Goal: Navigation & Orientation: Find specific page/section

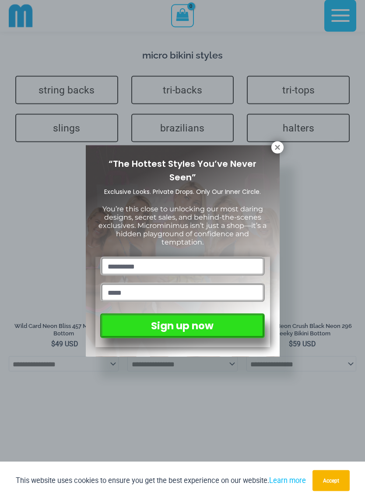
scroll to position [2424, 0]
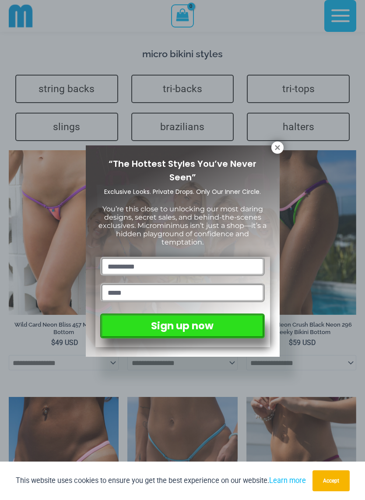
click at [277, 155] on div "“The Hottest Styles You’ve Never Seen” Exclusive Looks. Private Drops. Only Our…" at bounding box center [183, 252] width 194 height 212
click at [276, 147] on icon at bounding box center [276, 147] width 5 height 5
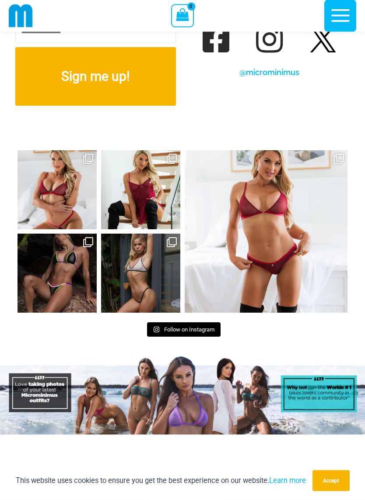
scroll to position [4150, 0]
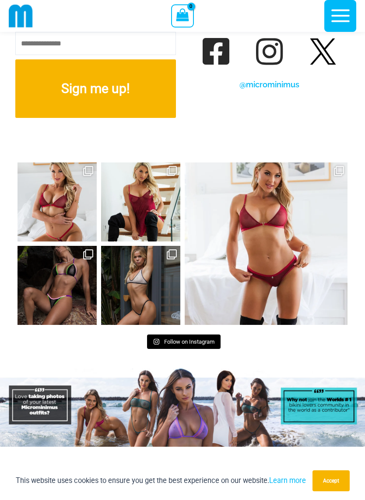
click at [52, 265] on link "Open" at bounding box center [56, 285] width 79 height 79
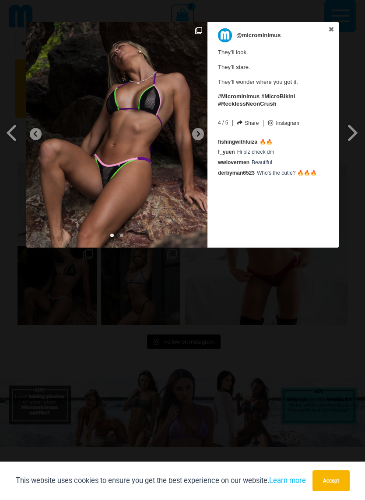
click at [337, 27] on link at bounding box center [330, 30] width 15 height 16
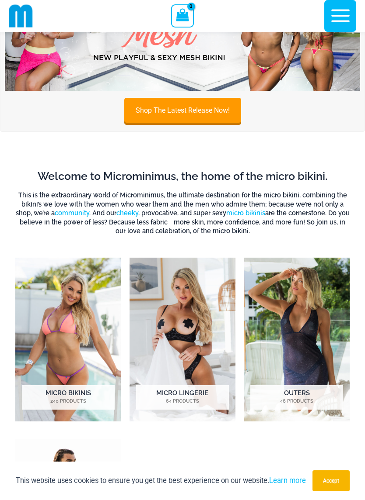
scroll to position [0, 0]
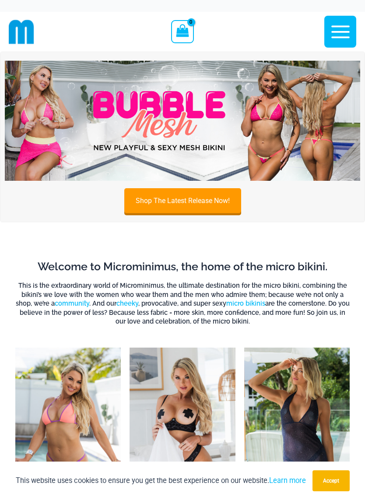
click at [189, 202] on link "Shop The Latest Release Now!" at bounding box center [182, 200] width 117 height 25
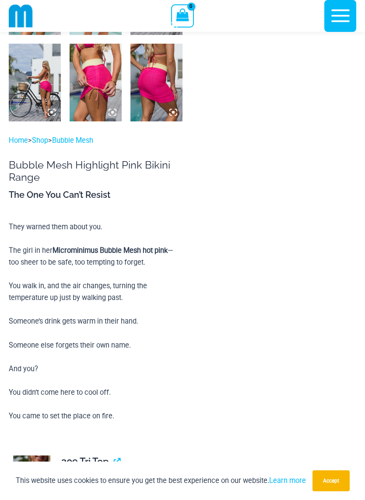
scroll to position [588, 0]
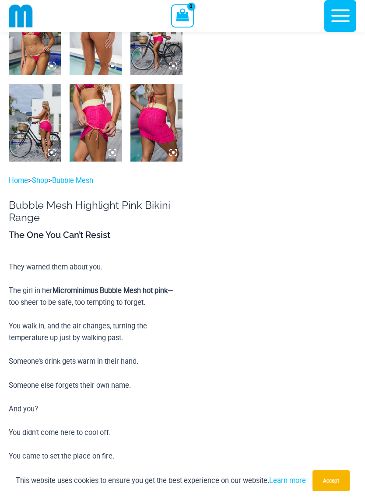
click at [45, 181] on link "Shop" at bounding box center [40, 181] width 16 height 8
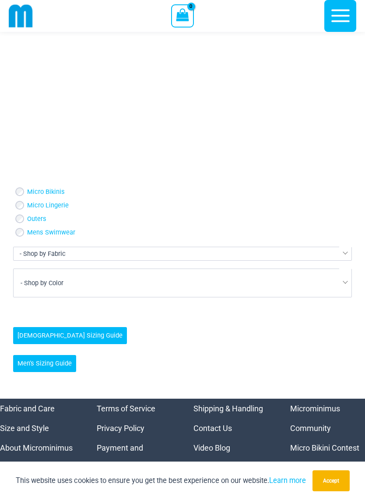
scroll to position [2679, 0]
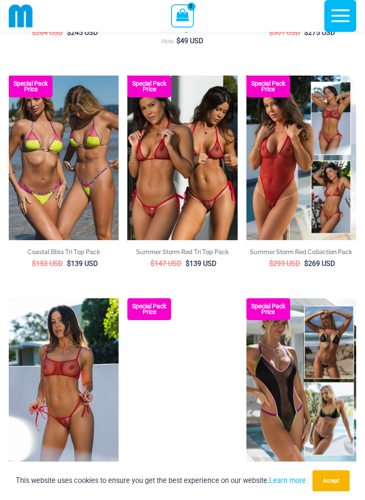
scroll to position [971, 0]
